Goal: Complete application form: Complete application form

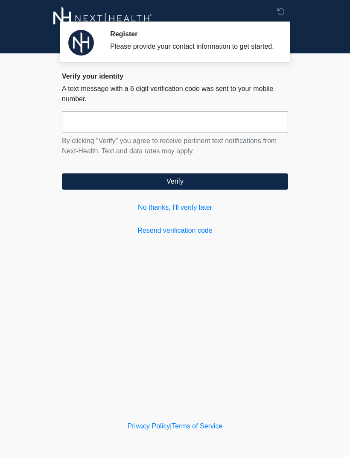
click at [111, 127] on input "text" at bounding box center [175, 121] width 227 height 21
type input "******"
click at [243, 190] on button "Verify" at bounding box center [175, 182] width 227 height 16
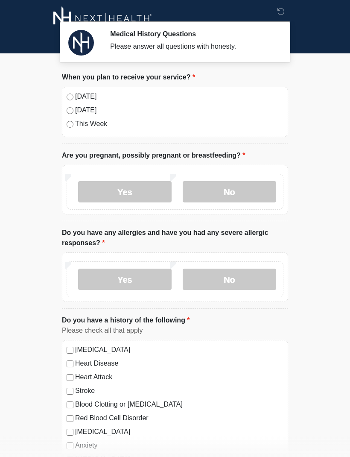
click at [228, 193] on label "No" at bounding box center [230, 191] width 94 height 21
click at [245, 281] on label "No" at bounding box center [230, 279] width 94 height 21
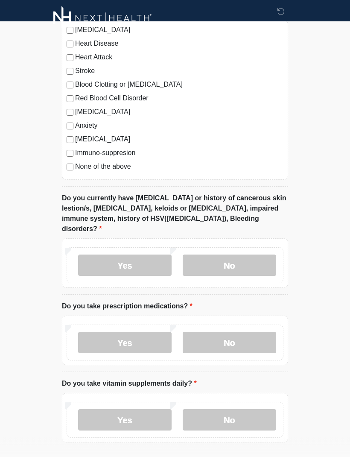
scroll to position [324, 0]
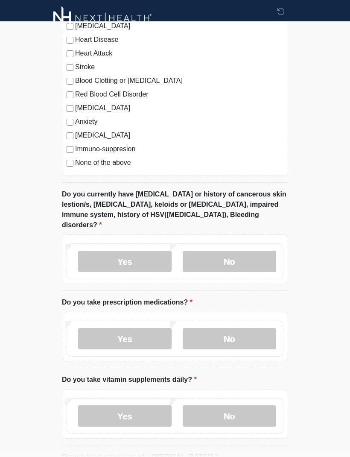
click at [235, 251] on label "No" at bounding box center [230, 261] width 94 height 21
click at [244, 332] on label "No" at bounding box center [230, 338] width 94 height 21
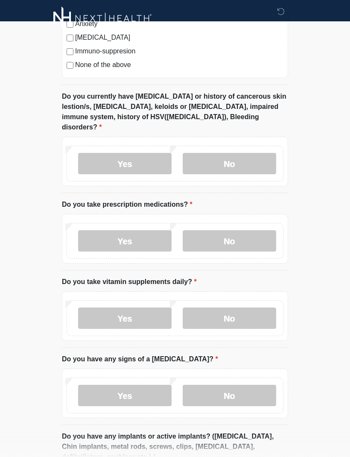
scroll to position [426, 0]
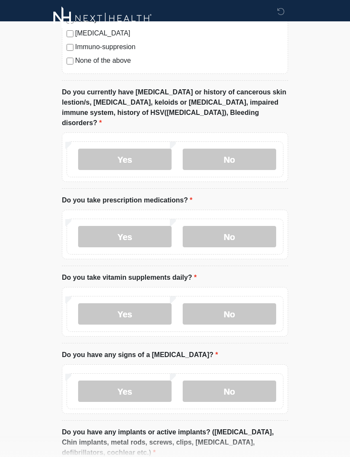
click at [147, 305] on label "Yes" at bounding box center [125, 313] width 94 height 21
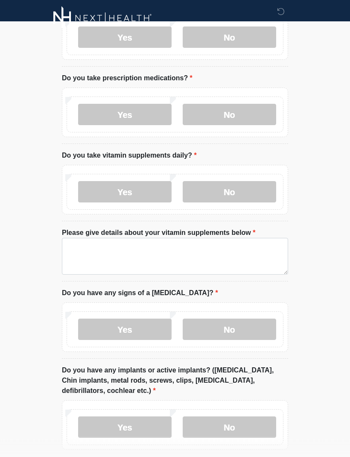
scroll to position [557, 0]
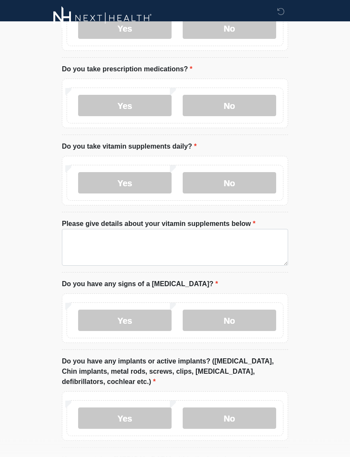
click at [242, 313] on label "No" at bounding box center [230, 320] width 94 height 21
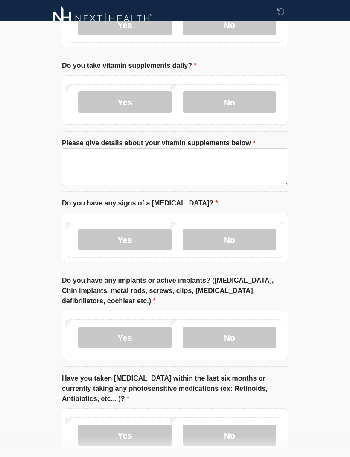
scroll to position [639, 0]
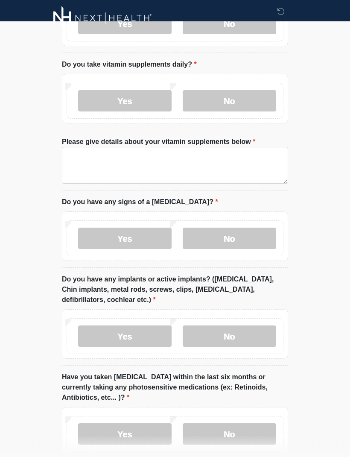
click at [249, 328] on label "No" at bounding box center [230, 336] width 94 height 21
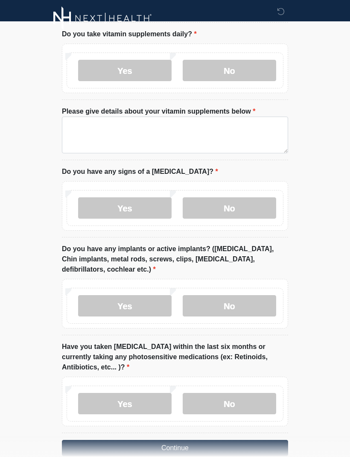
scroll to position [674, 0]
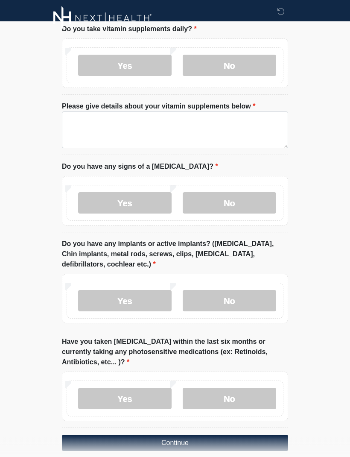
click at [243, 389] on label "No" at bounding box center [230, 399] width 94 height 21
click at [220, 436] on button "Continue" at bounding box center [175, 444] width 227 height 16
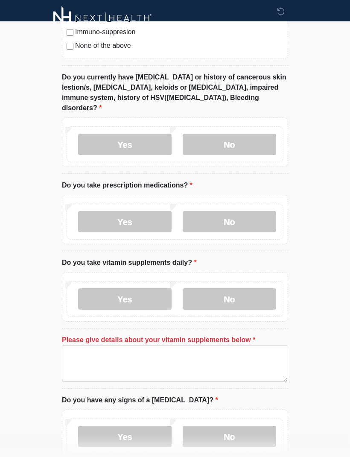
scroll to position [439, 0]
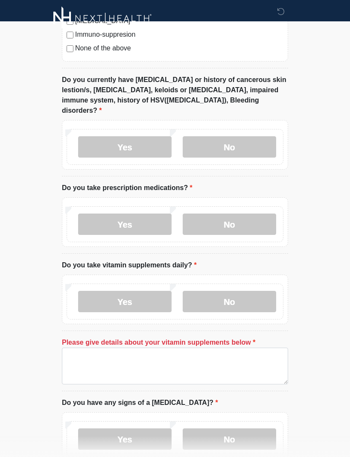
click at [231, 291] on label "No" at bounding box center [230, 301] width 94 height 21
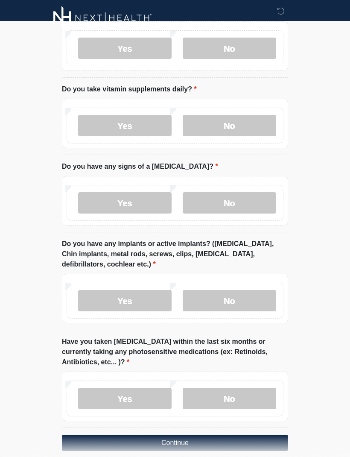
click at [252, 436] on button "Continue" at bounding box center [175, 444] width 227 height 16
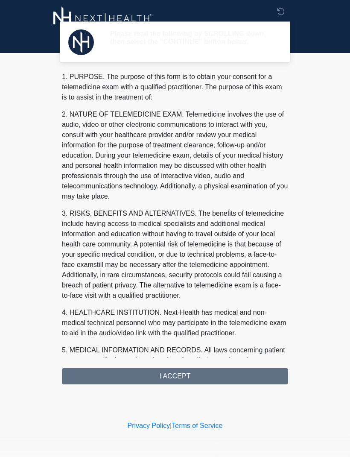
scroll to position [0, 0]
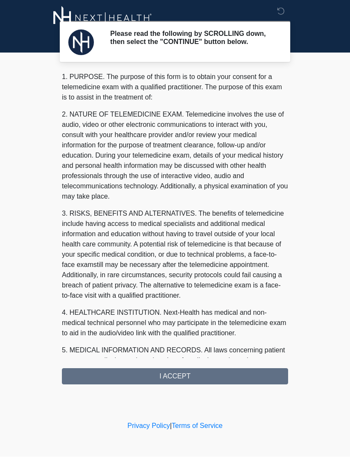
click at [263, 382] on div "1. PURPOSE. The purpose of this form is to obtain your consent for a telemedici…" at bounding box center [175, 228] width 227 height 313
click at [201, 380] on div "1. PURPOSE. The purpose of this form is to obtain your consent for a telemedici…" at bounding box center [175, 228] width 227 height 313
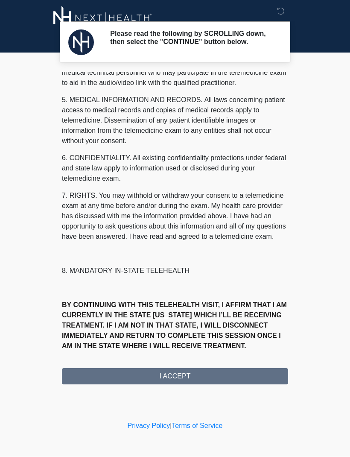
scroll to position [271, 0]
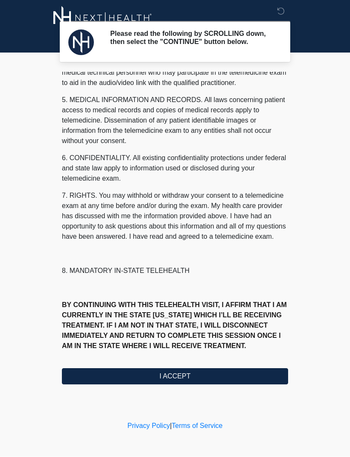
click at [151, 378] on button "I ACCEPT" at bounding box center [175, 377] width 227 height 16
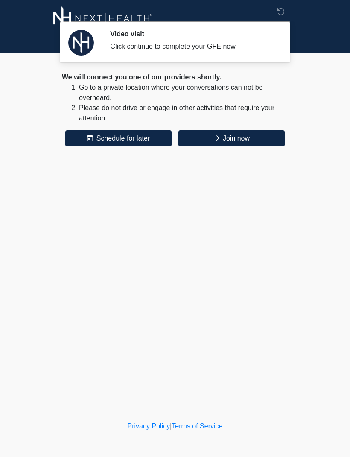
click at [255, 133] on button "Join now" at bounding box center [232, 138] width 106 height 16
